Goal: Information Seeking & Learning: Learn about a topic

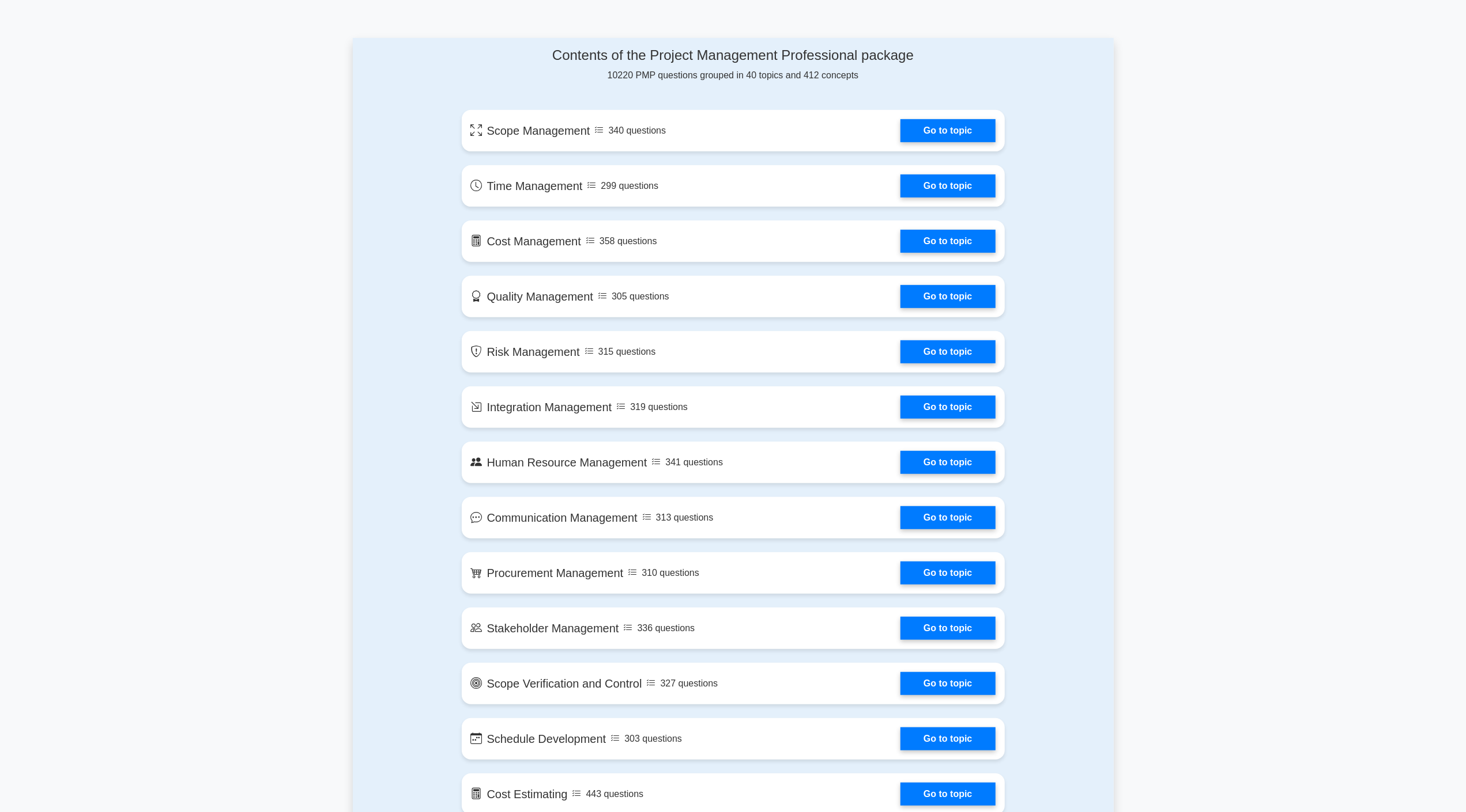
scroll to position [573, 0]
click at [958, 410] on link "Go to topic" at bounding box center [947, 404] width 94 height 23
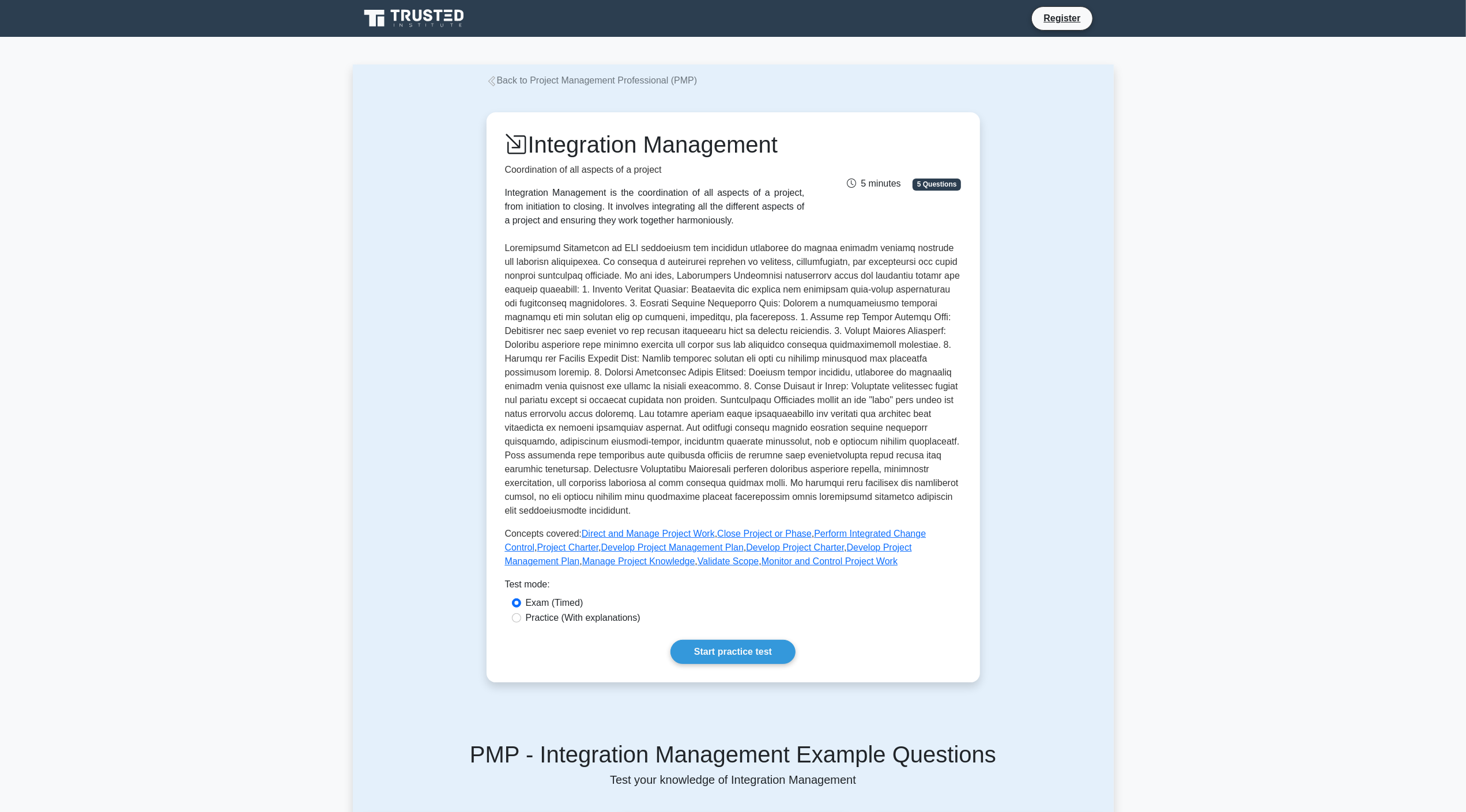
click at [958, 410] on p at bounding box center [733, 380] width 457 height 276
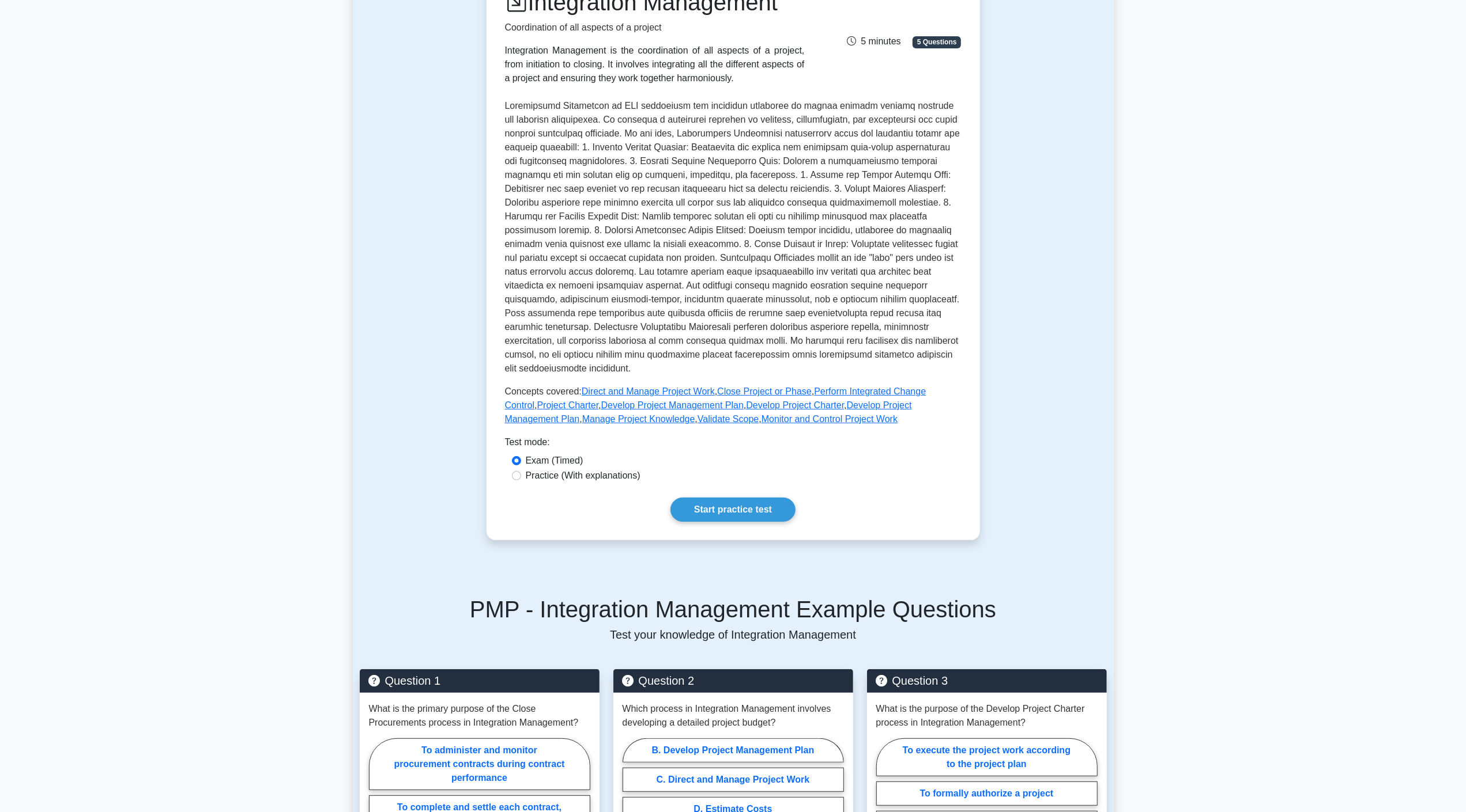
scroll to position [145, 0]
click at [559, 402] on link "Project Charter" at bounding box center [568, 403] width 62 height 10
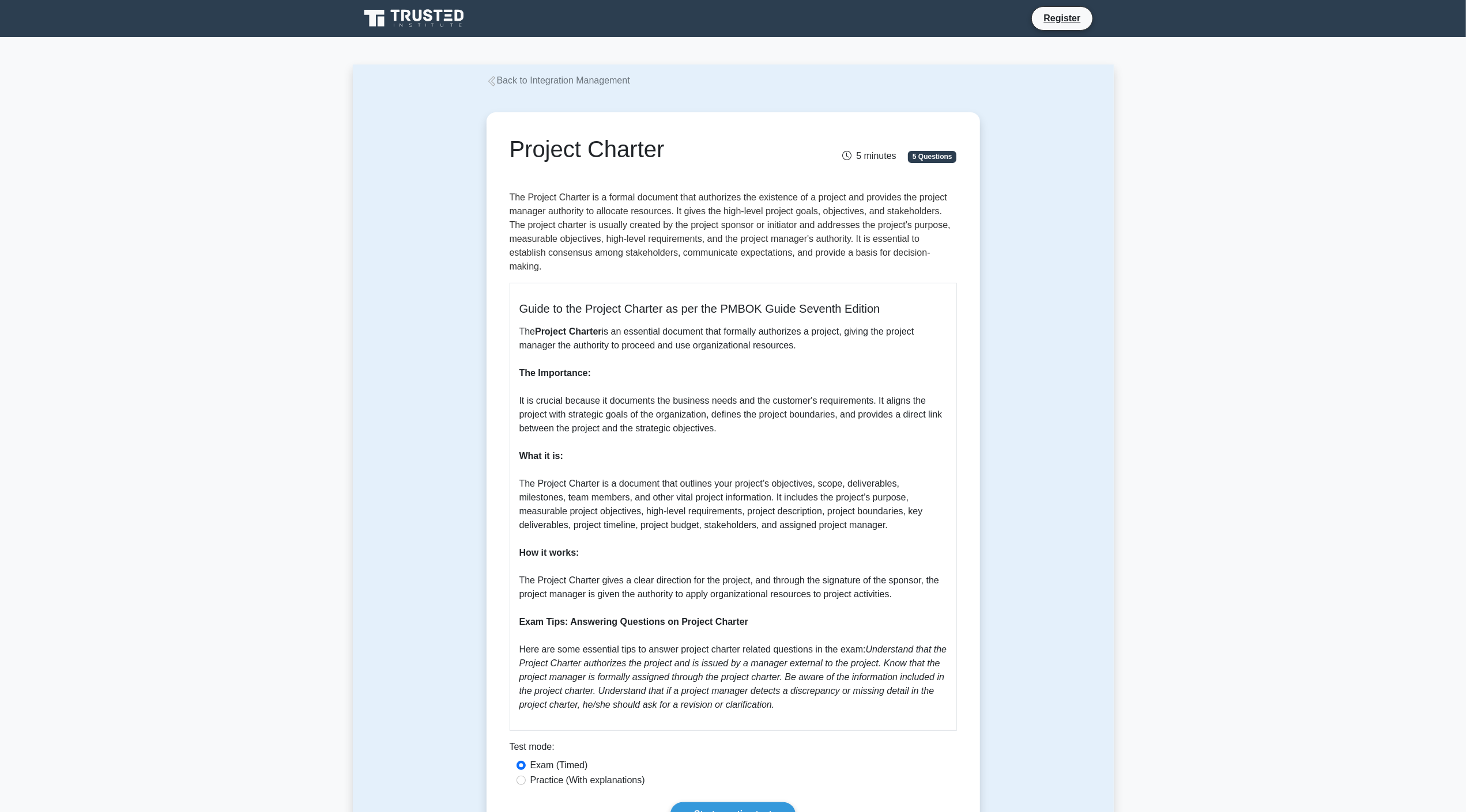
click at [559, 402] on p "The Project Charter is an essential document that formally authorizes a project…" at bounding box center [733, 519] width 427 height 387
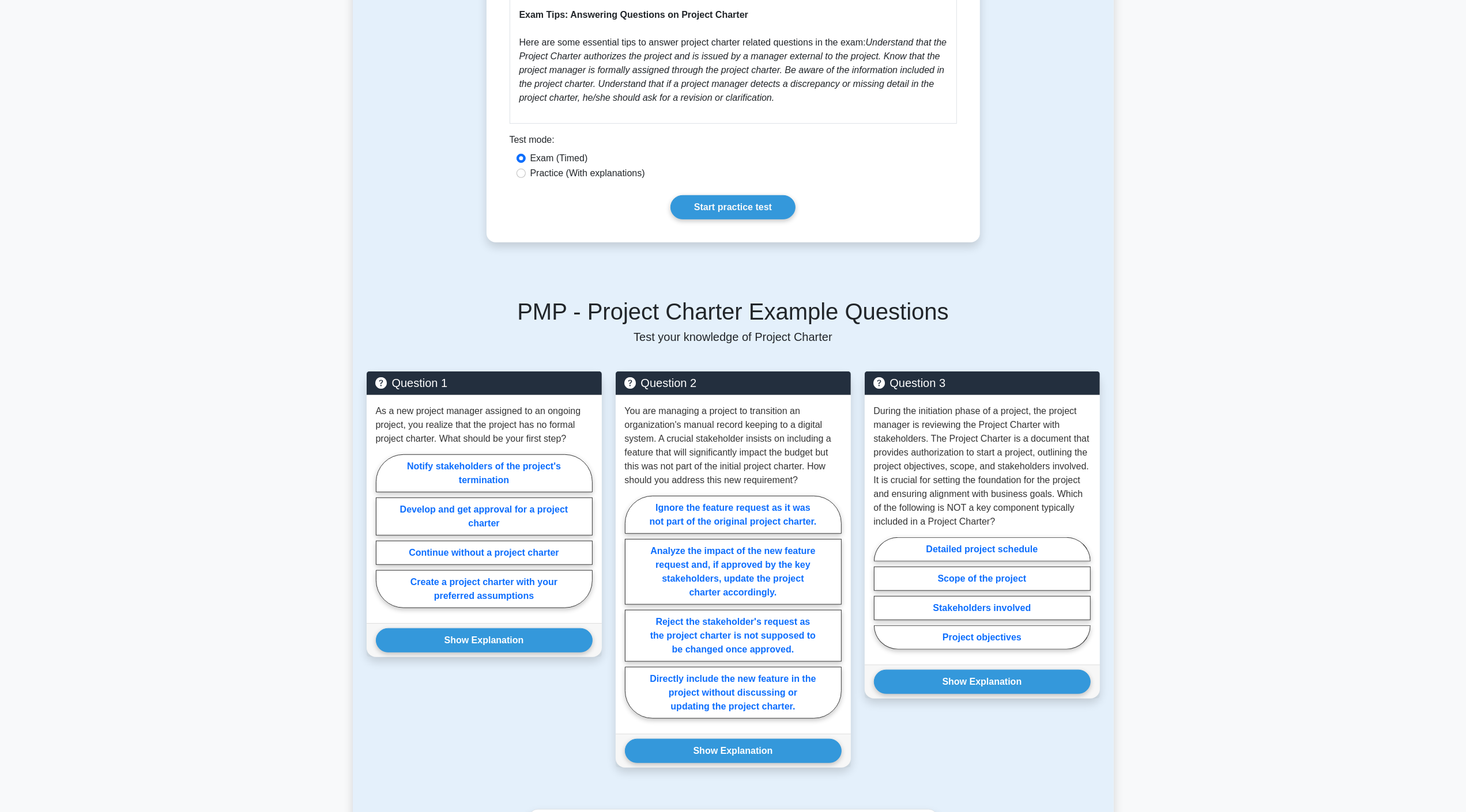
scroll to position [594, 0]
